Goal: Entertainment & Leisure: Consume media (video, audio)

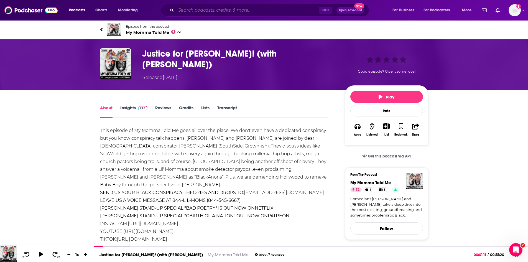
click at [239, 11] on input "Search podcasts, credits, & more..." at bounding box center [247, 10] width 143 height 9
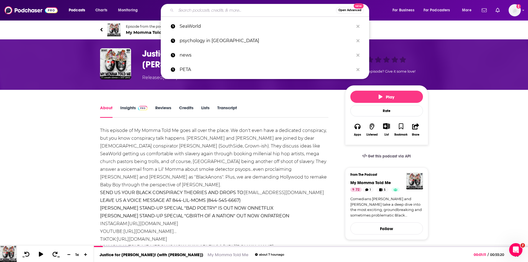
paste input "Save A Pooch"
type input "Save A Pooch"
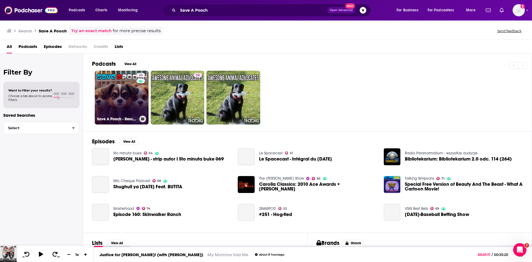
click at [125, 94] on link "26 Save A Pooch - Rescue Dog Welfare- Pet Life Radio Original" at bounding box center [122, 98] width 54 height 54
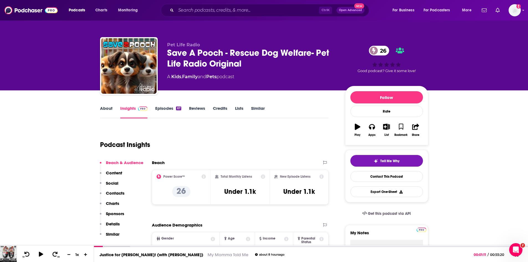
click at [159, 110] on link "Episodes 67" at bounding box center [168, 112] width 26 height 13
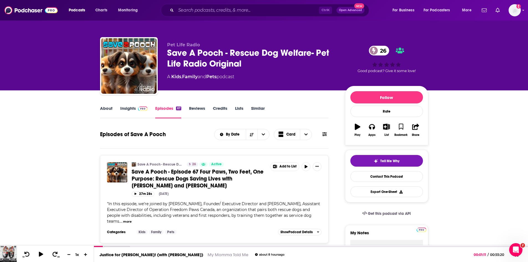
click at [159, 178] on span "Save A Pooch - Episode 67 Four Paws, Two Feet, One Purpose: Rescue Dogs Saving …" at bounding box center [198, 178] width 132 height 21
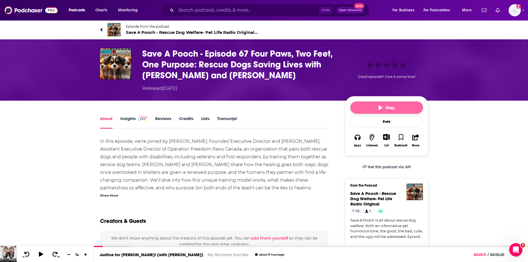
click at [386, 109] on span "Play" at bounding box center [387, 107] width 16 height 5
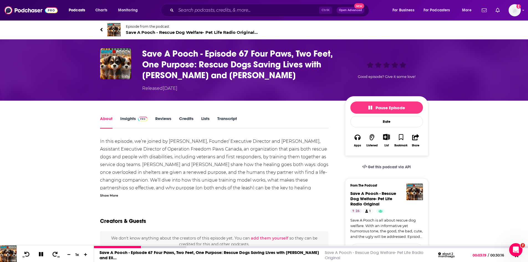
click at [39, 257] on button at bounding box center [41, 254] width 10 height 7
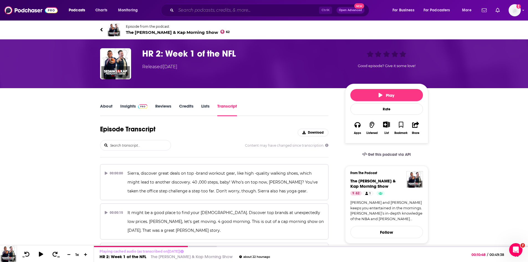
click at [207, 11] on input "Search podcasts, credits, & more..." at bounding box center [247, 10] width 143 height 9
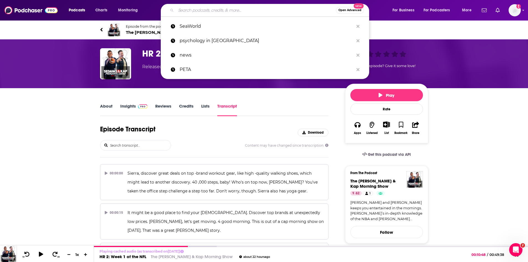
paste input "Top Story With [PERSON_NAME]"
type input "Top Story With [PERSON_NAME]"
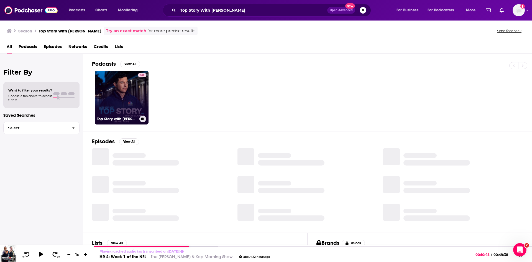
click at [135, 88] on link "58 Top Story with [PERSON_NAME]" at bounding box center [122, 98] width 54 height 54
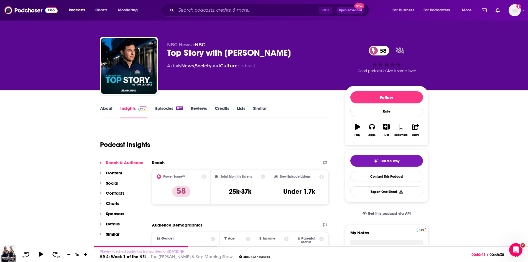
click at [101, 109] on link "About" at bounding box center [106, 112] width 12 height 13
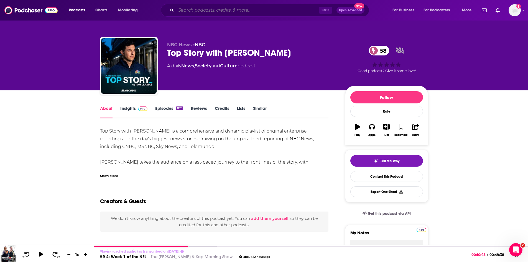
click at [201, 12] on input "Search podcasts, credits, & more..." at bounding box center [247, 10] width 143 height 9
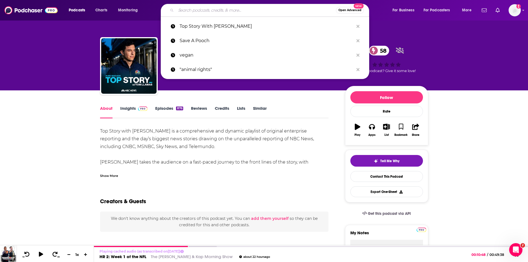
paste input "The [PERSON_NAME] Show"
type input "The [PERSON_NAME] Show"
